Goal: Use online tool/utility: Use online tool/utility

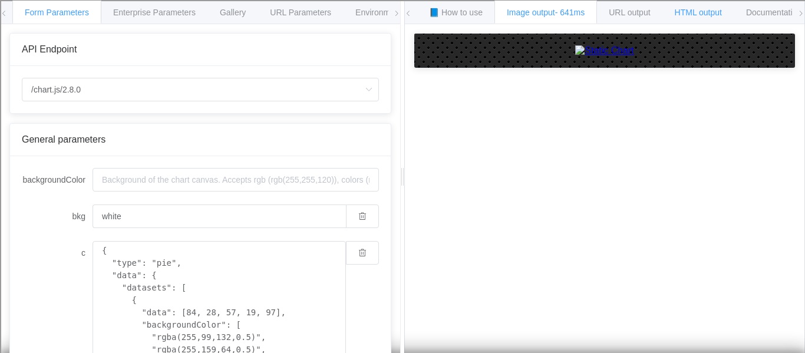
click at [715, 10] on span "HTML output" at bounding box center [698, 12] width 47 height 9
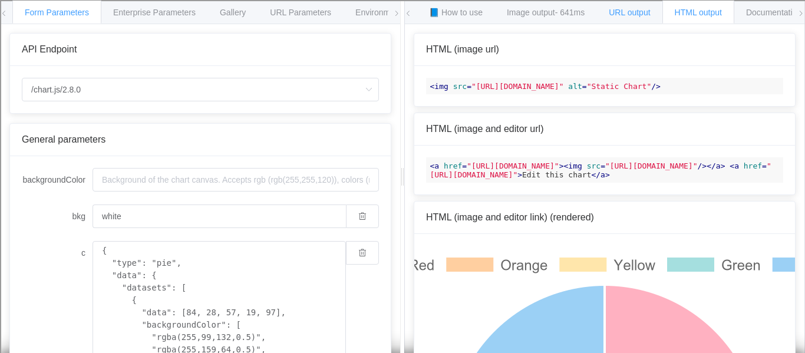
click at [639, 14] on span "URL output" at bounding box center [629, 12] width 41 height 9
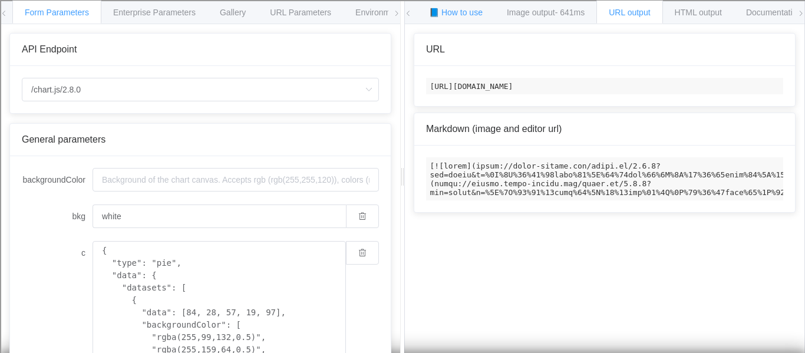
click at [460, 6] on div "📘 How to use" at bounding box center [456, 12] width 78 height 24
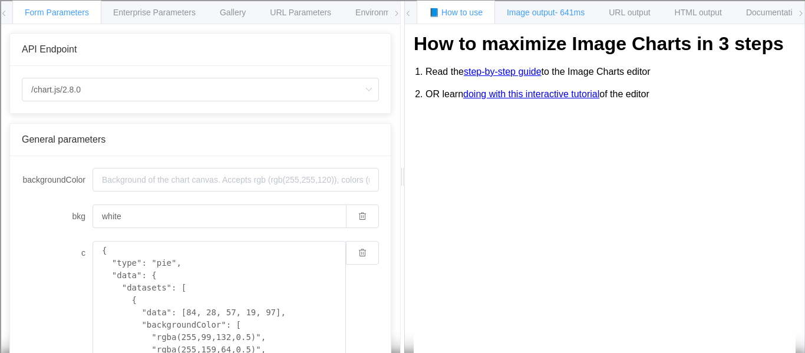
click at [575, 12] on span "- 641ms" at bounding box center [570, 12] width 30 height 9
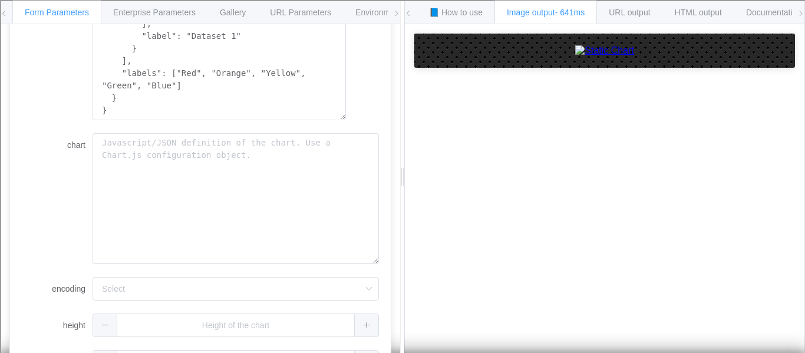
scroll to position [413, 0]
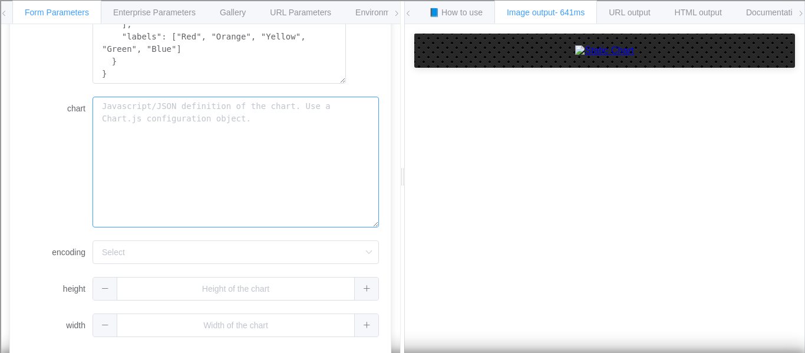
click at [173, 157] on textarea "chart" at bounding box center [236, 162] width 286 height 131
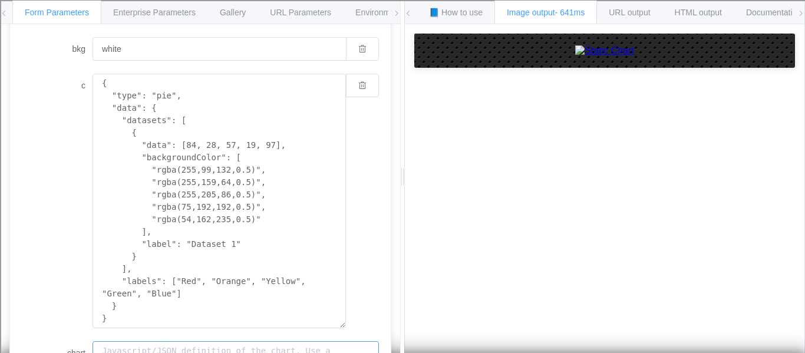
scroll to position [159, 0]
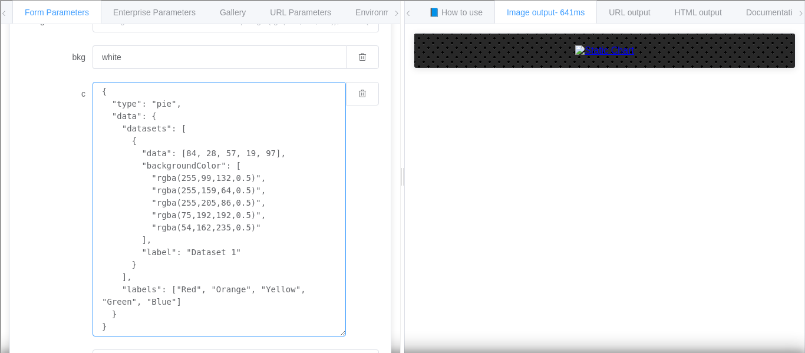
click at [242, 130] on textarea "{ "type": "pie", "data": { "datasets": [ { "data": [84, 28, 57, 19, 97], "backg…" at bounding box center [219, 209] width 253 height 255
click at [131, 88] on textarea "{ "type": "pie", "data": { "datasets": [ { "data": [84, 28, 57, 19, 97], "backg…" at bounding box center [219, 209] width 253 height 255
paste textarea "0h - 0h 59m 0 - 59 2 1h - 1h 59m 60 - 119 0 2h - 2h 59m 120 - 179 2 3h - 3h 59m…"
type textarea "{0h - 0h 59m 0 - 59 2 1h - 1h 59m 60 - 119 0 2h - 2h 59m 120 - 179 2 3h - 3h 59…"
